Goal: Information Seeking & Learning: Learn about a topic

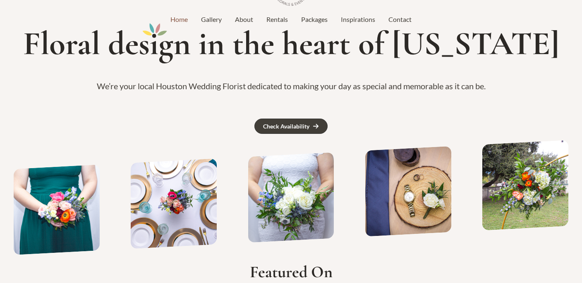
scroll to position [74, 0]
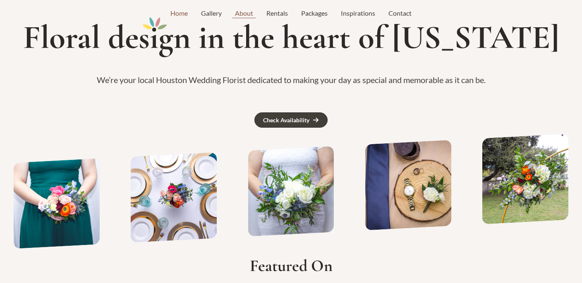
click at [237, 13] on link "About" at bounding box center [243, 13] width 31 height 10
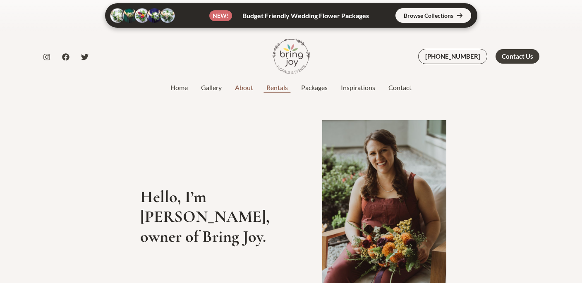
click at [276, 89] on link "Rentals" at bounding box center [277, 88] width 35 height 10
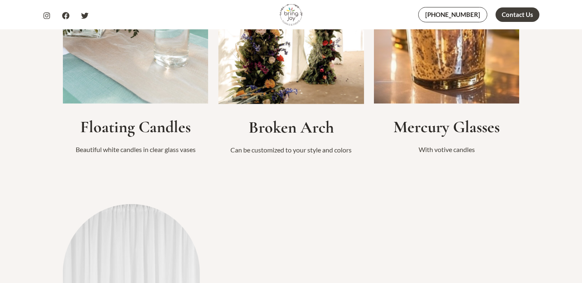
scroll to position [914, 0]
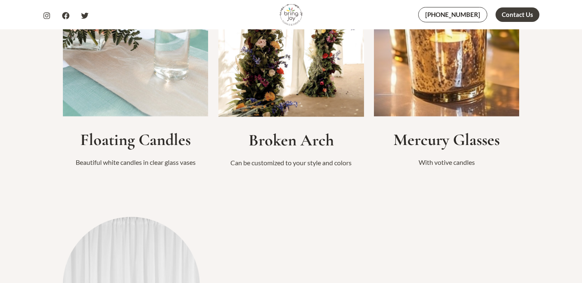
click at [140, 104] on img at bounding box center [136, 19] width 146 height 193
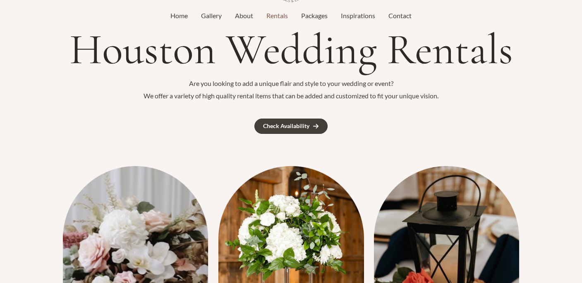
scroll to position [51, 0]
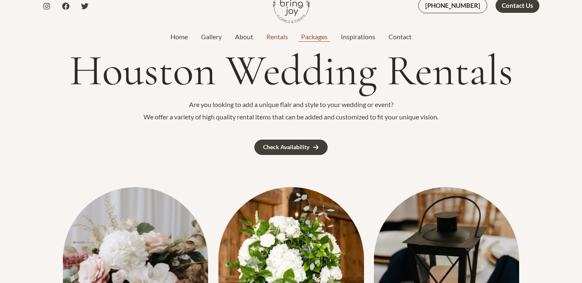
click at [306, 39] on link "Packages" at bounding box center [314, 37] width 40 height 10
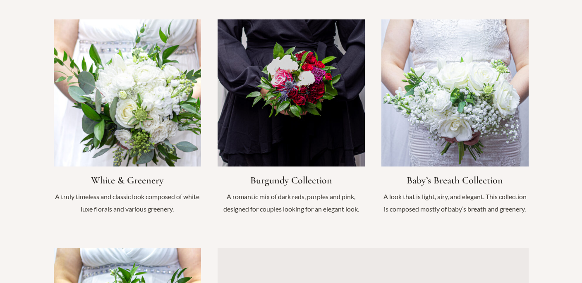
scroll to position [857, 0]
click at [147, 111] on link "Infobox Link" at bounding box center [127, 121] width 147 height 204
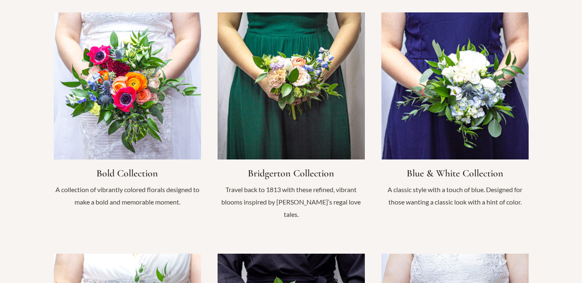
scroll to position [617, 0]
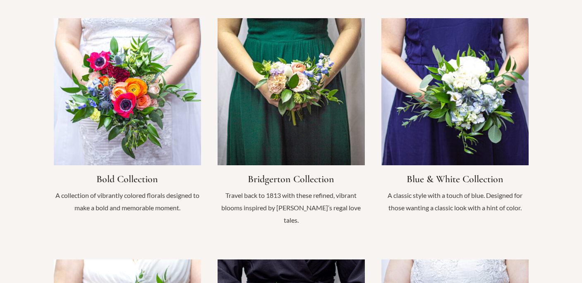
click at [465, 93] on link "Infobox Link" at bounding box center [454, 120] width 147 height 204
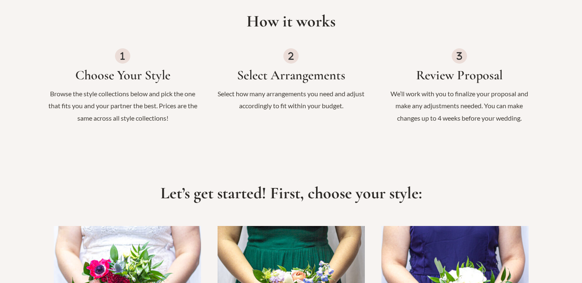
scroll to position [0, 0]
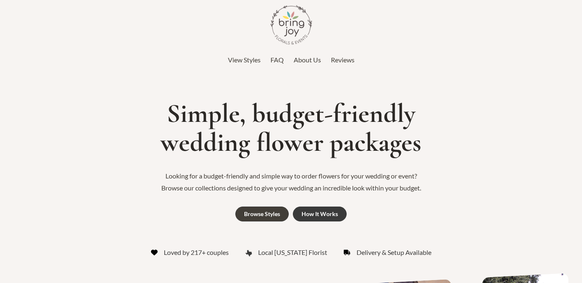
click at [310, 212] on div "How It Works" at bounding box center [319, 214] width 36 height 6
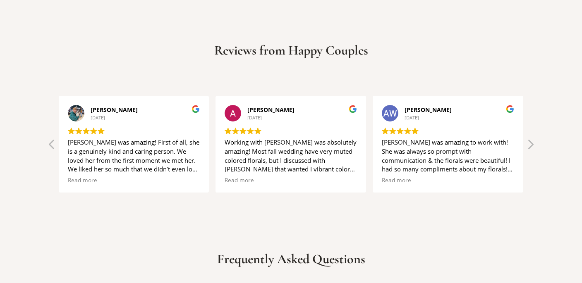
scroll to position [1849, 0]
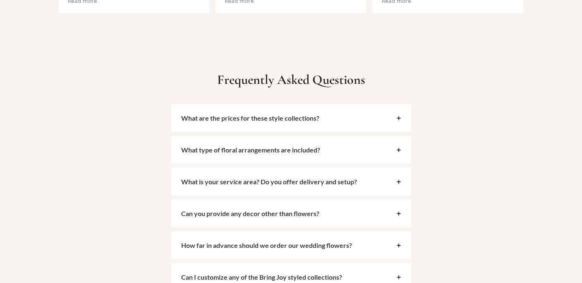
click at [290, 114] on strong "What are the prices for these style collections?" at bounding box center [250, 118] width 138 height 8
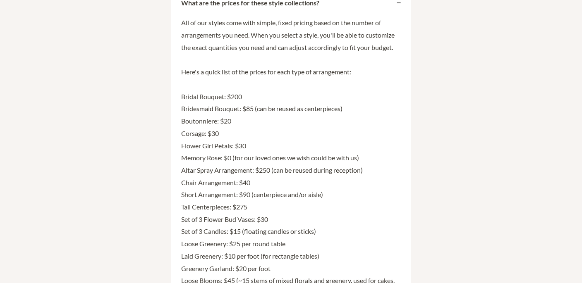
scroll to position [1965, 0]
click at [246, 134] on p "All of our styles come with simple, fixed pricing based on the number of arrang…" at bounding box center [291, 175] width 220 height 319
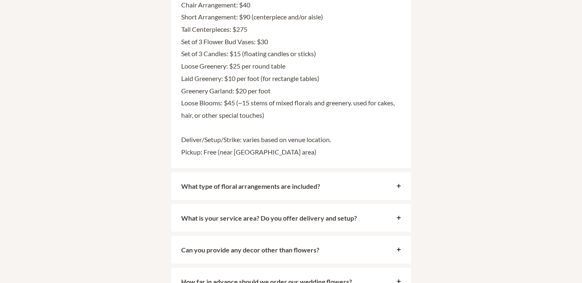
scroll to position [2158, 0]
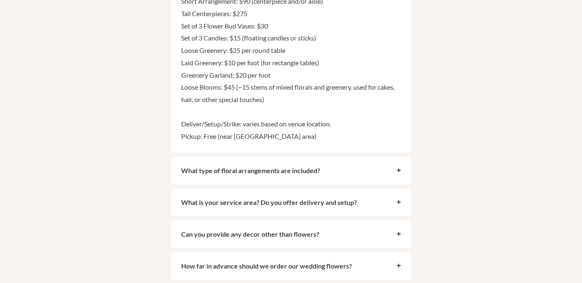
click at [255, 167] on strong "What type of floral arrangements are included?" at bounding box center [250, 171] width 139 height 8
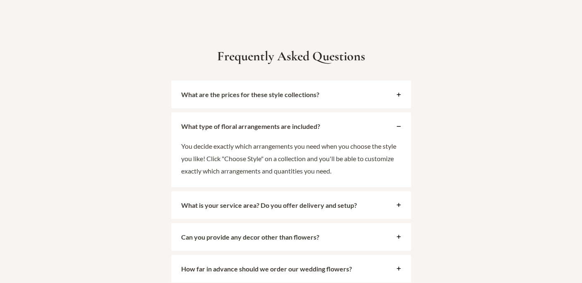
scroll to position [1872, 0]
click at [269, 202] on strong "What is your service area? Do you offer delivery and setup?" at bounding box center [269, 206] width 176 height 8
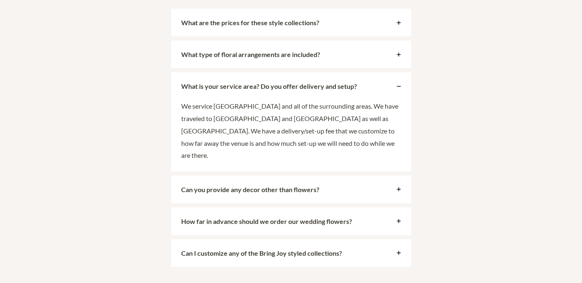
scroll to position [1946, 0]
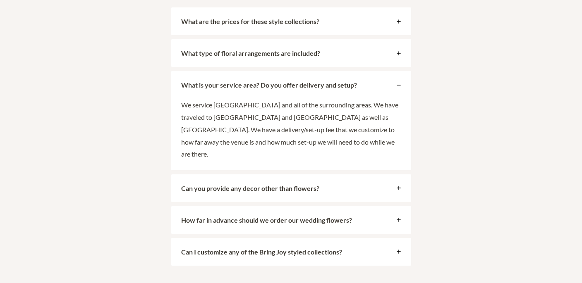
click at [231, 209] on div "How far in advance should we order our wedding flowers?" at bounding box center [291, 220] width 240 height 28
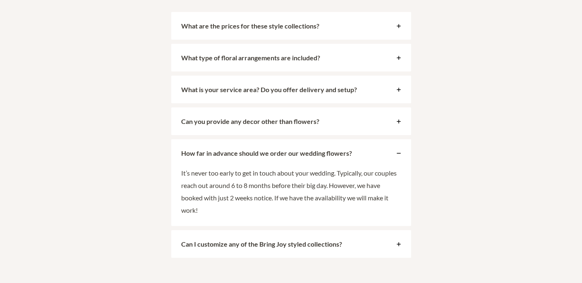
scroll to position [1943, 0]
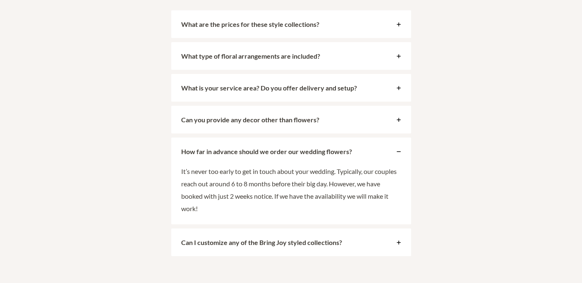
click at [235, 229] on div "Can I customize any of the Bring Joy styled collections?" at bounding box center [291, 243] width 240 height 28
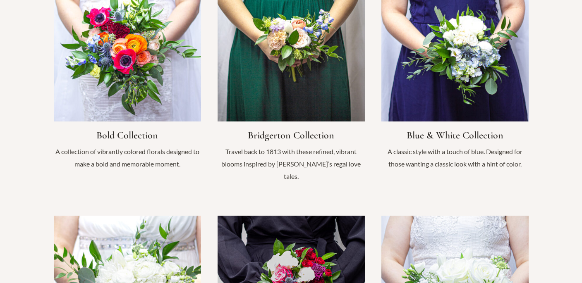
scroll to position [660, 0]
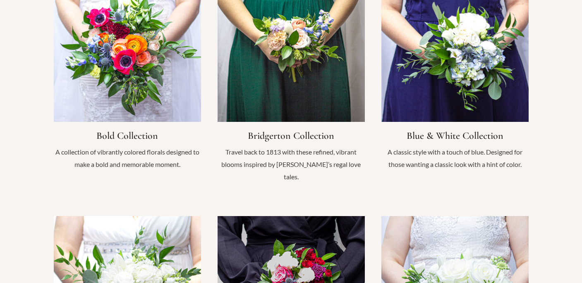
click at [456, 62] on link "Infobox Link" at bounding box center [454, 77] width 147 height 204
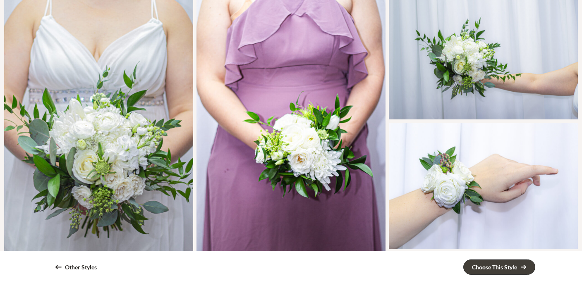
scroll to position [253, 0]
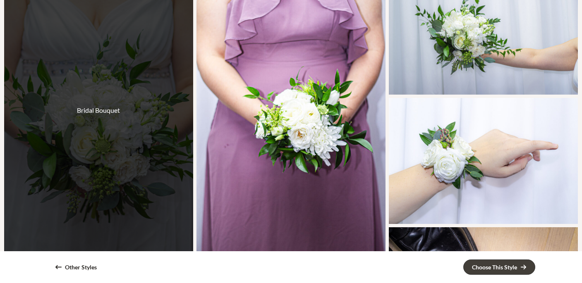
click at [121, 111] on div "Bridal Bouquet" at bounding box center [98, 110] width 189 height 283
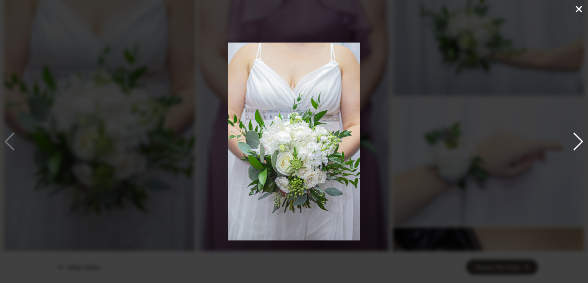
click at [579, 138] on div "Next slide" at bounding box center [578, 142] width 11 height 18
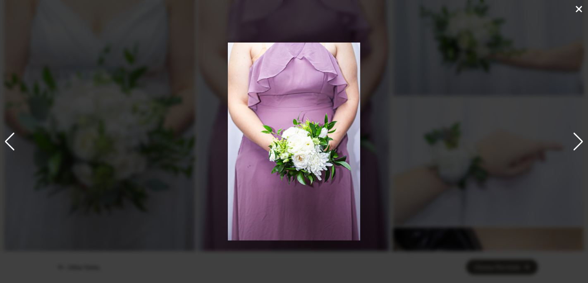
click at [14, 148] on div "Previous slide" at bounding box center [9, 142] width 11 height 18
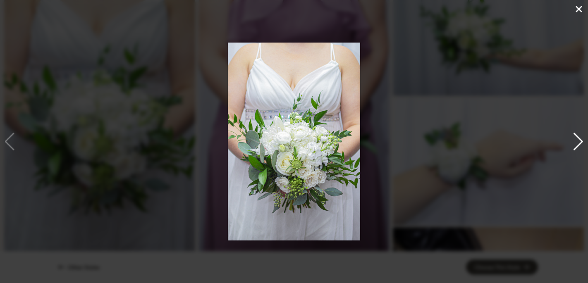
click at [579, 9] on icon at bounding box center [579, 9] width 6 height 6
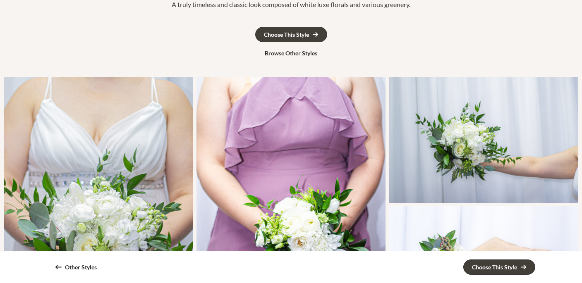
scroll to position [0, 0]
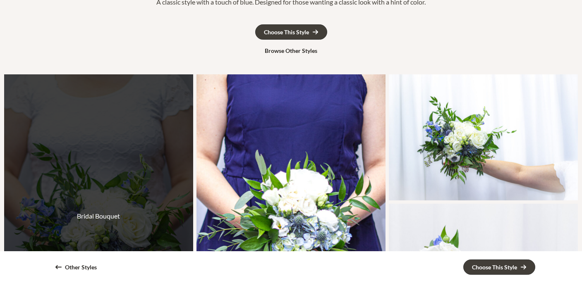
scroll to position [120, 0]
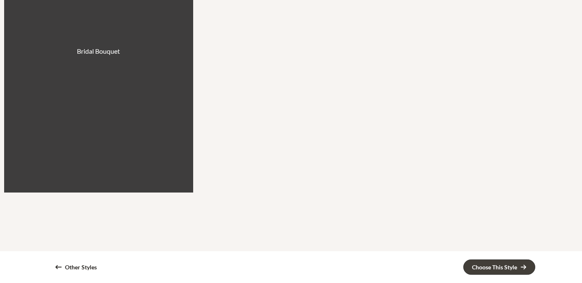
scroll to position [313, 0]
